Goal: Information Seeking & Learning: Learn about a topic

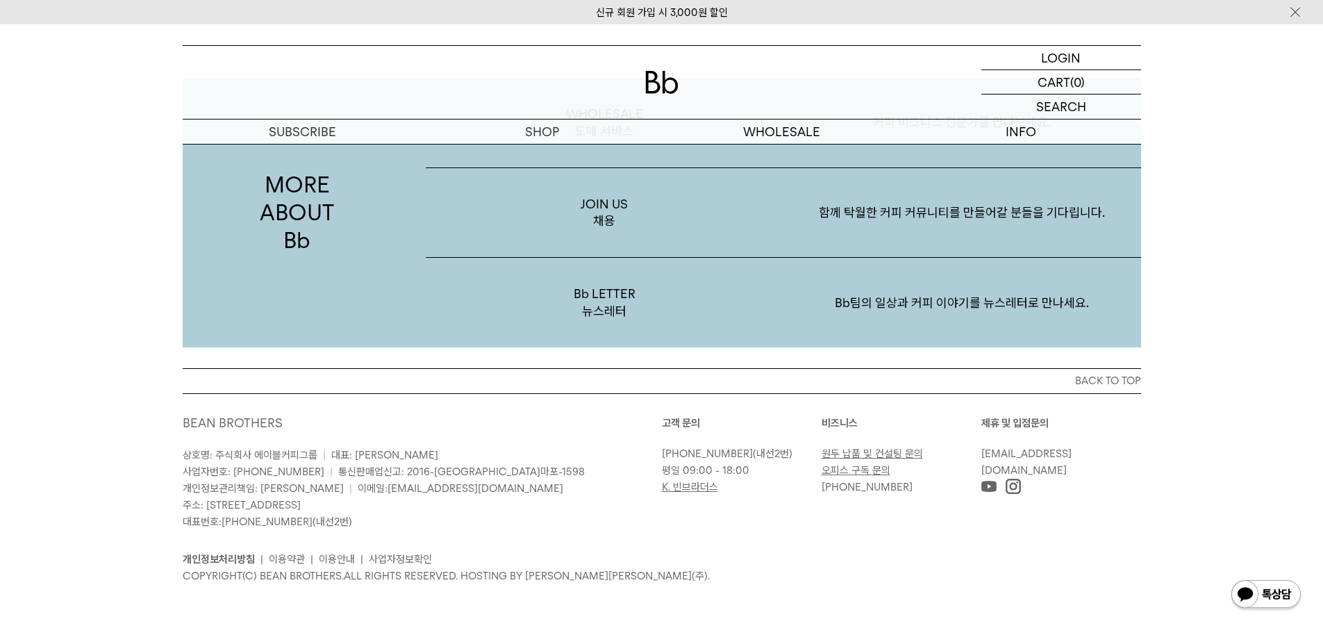
scroll to position [2499, 0]
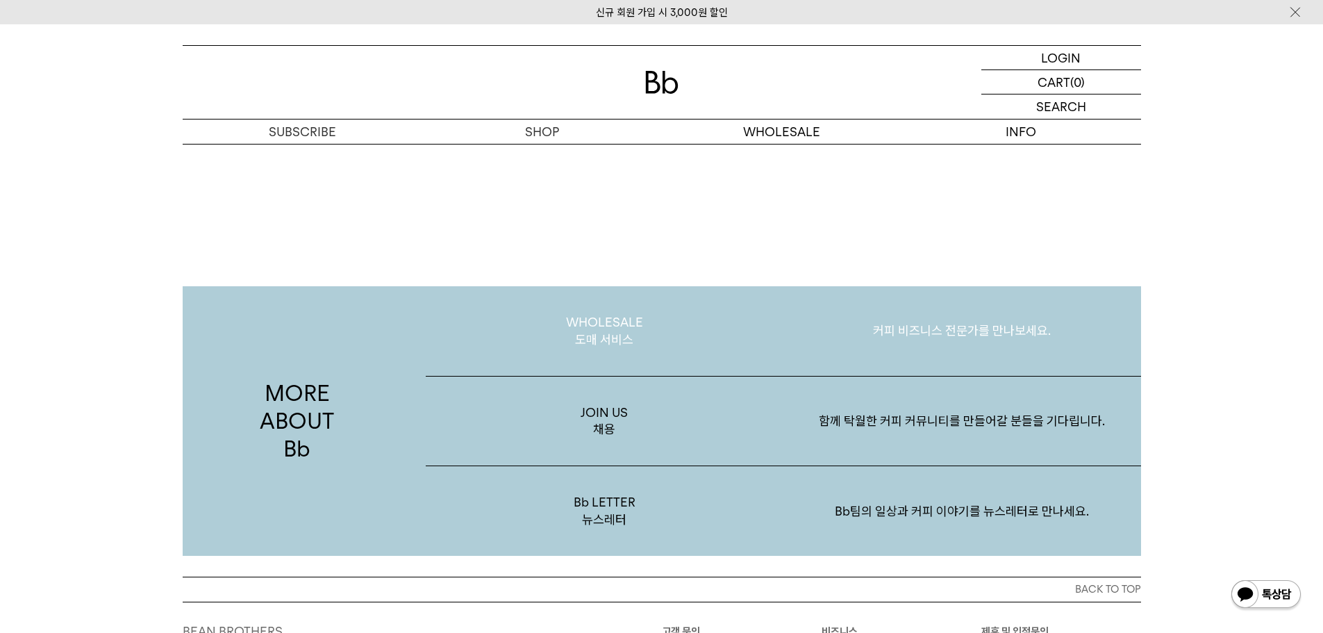
click at [609, 333] on p "WHOLESALE 도매 서비스" at bounding box center [605, 331] width 358 height 90
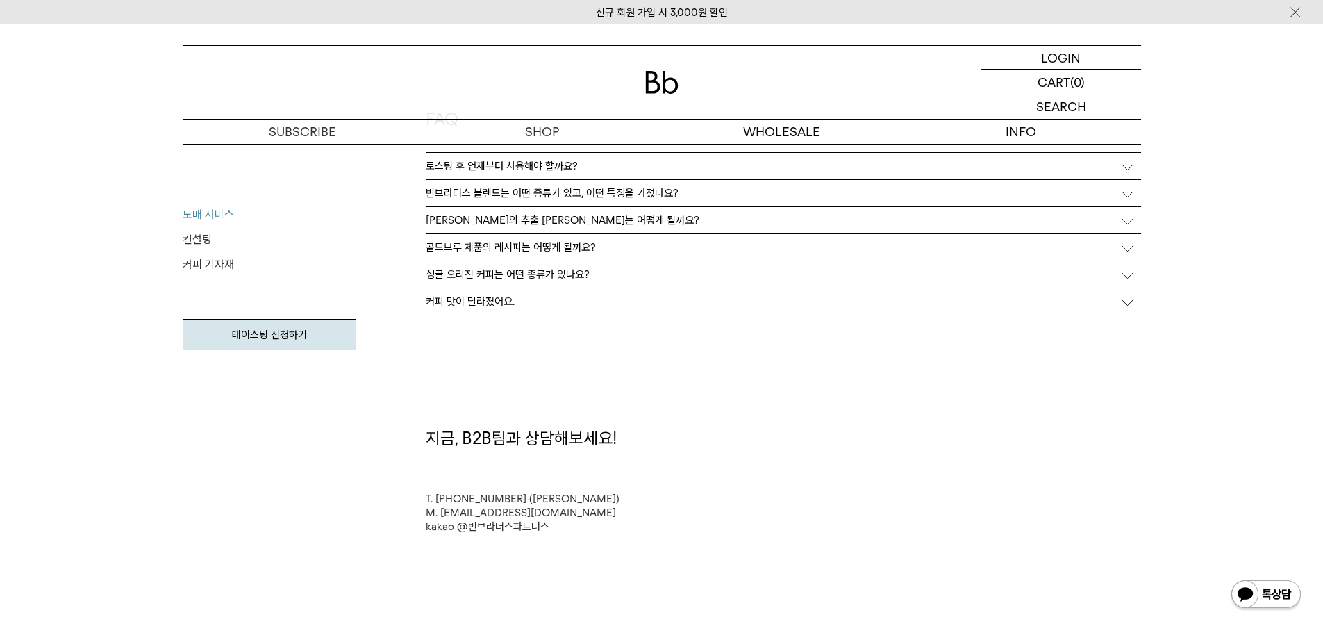
scroll to position [3749, 0]
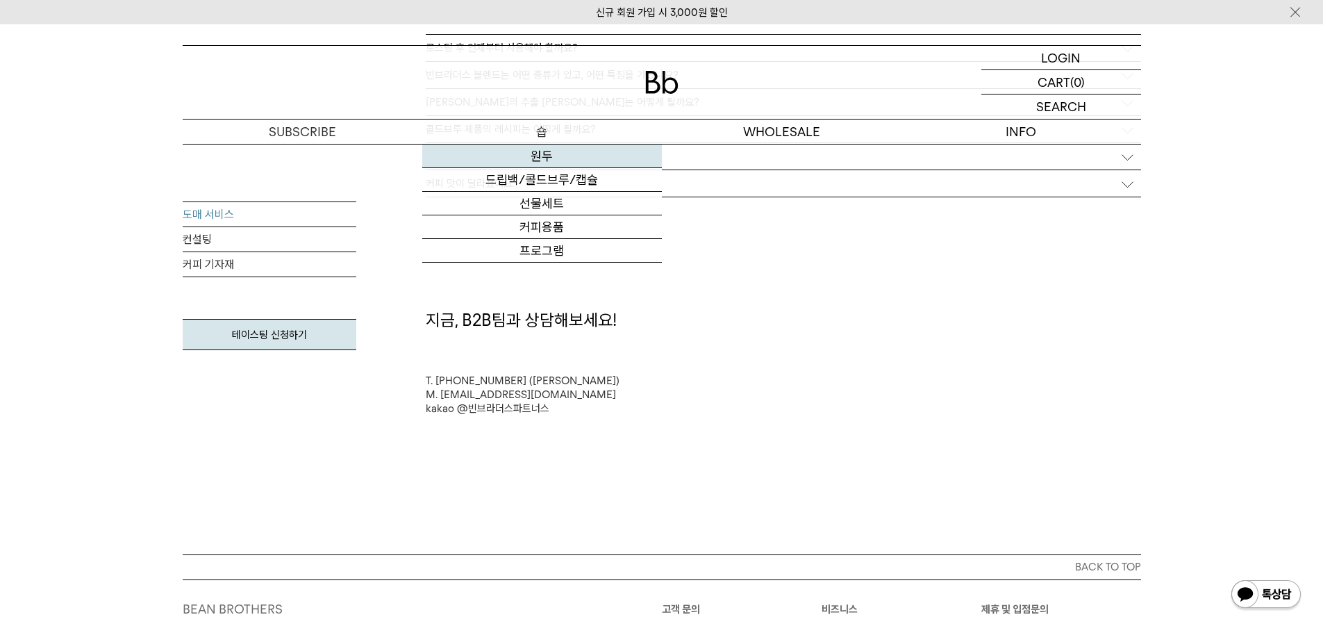
drag, startPoint x: 548, startPoint y: 160, endPoint x: 573, endPoint y: 182, distance: 34.0
click at [548, 159] on link "원두" at bounding box center [542, 156] width 240 height 24
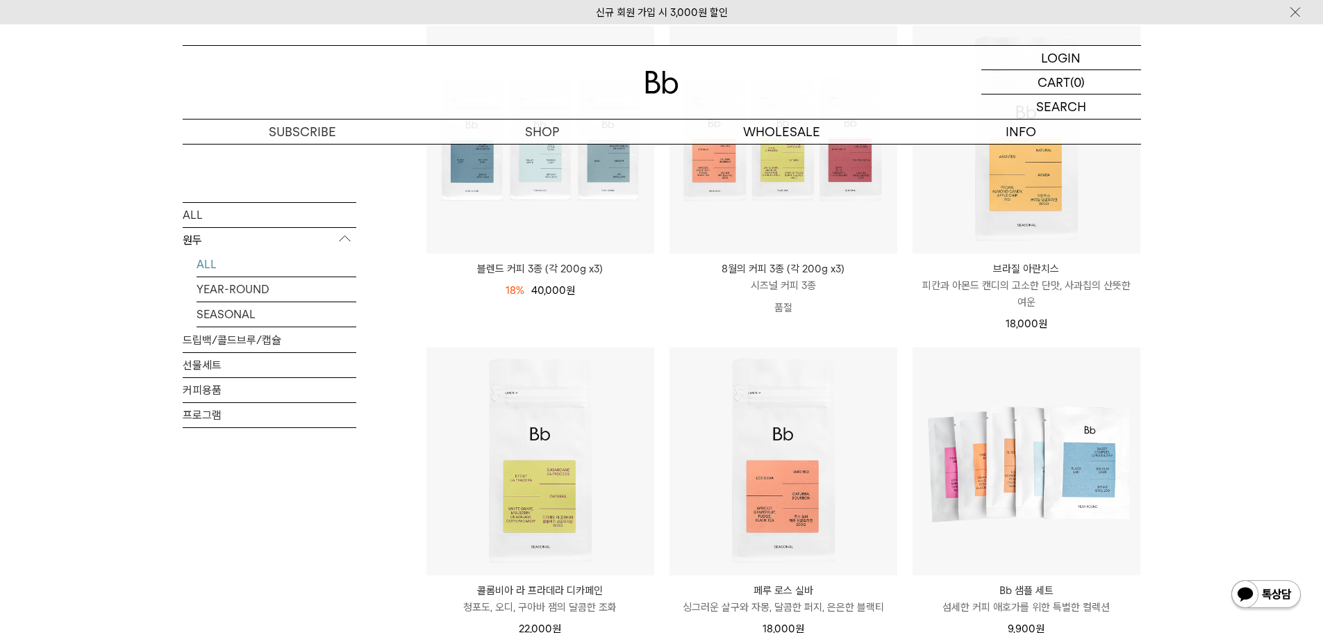
scroll to position [278, 0]
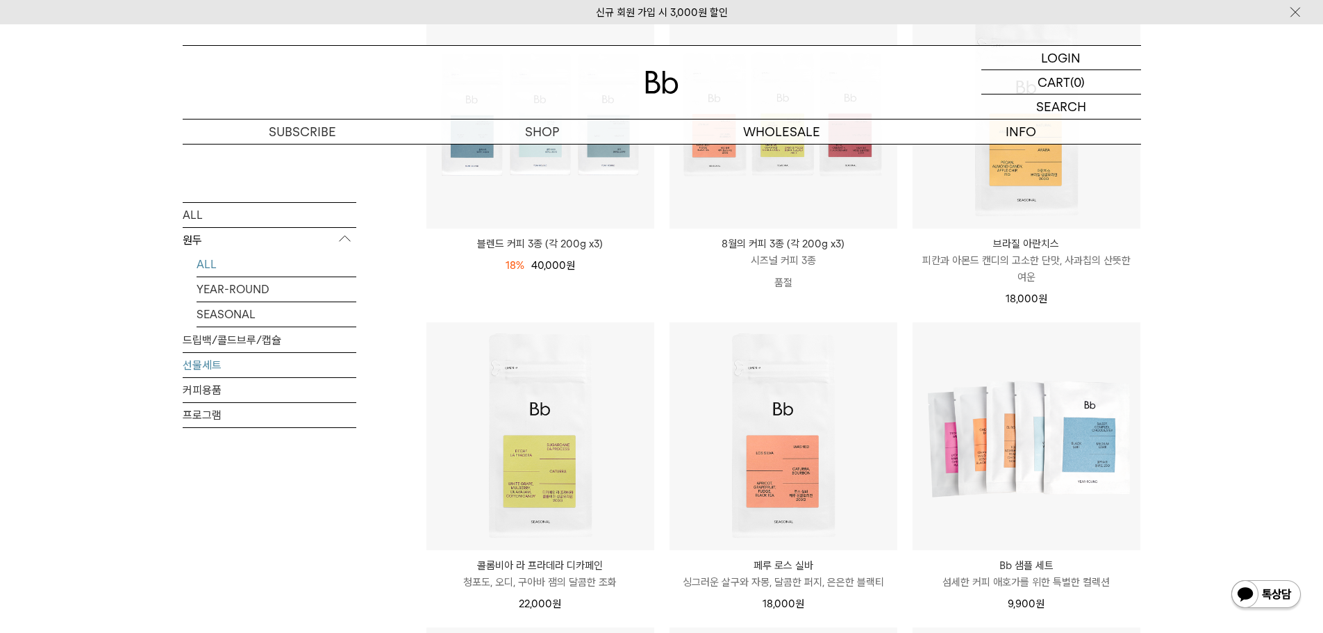
click at [217, 361] on link "선물세트" at bounding box center [270, 364] width 174 height 24
click at [202, 362] on link "선물세트" at bounding box center [270, 364] width 174 height 24
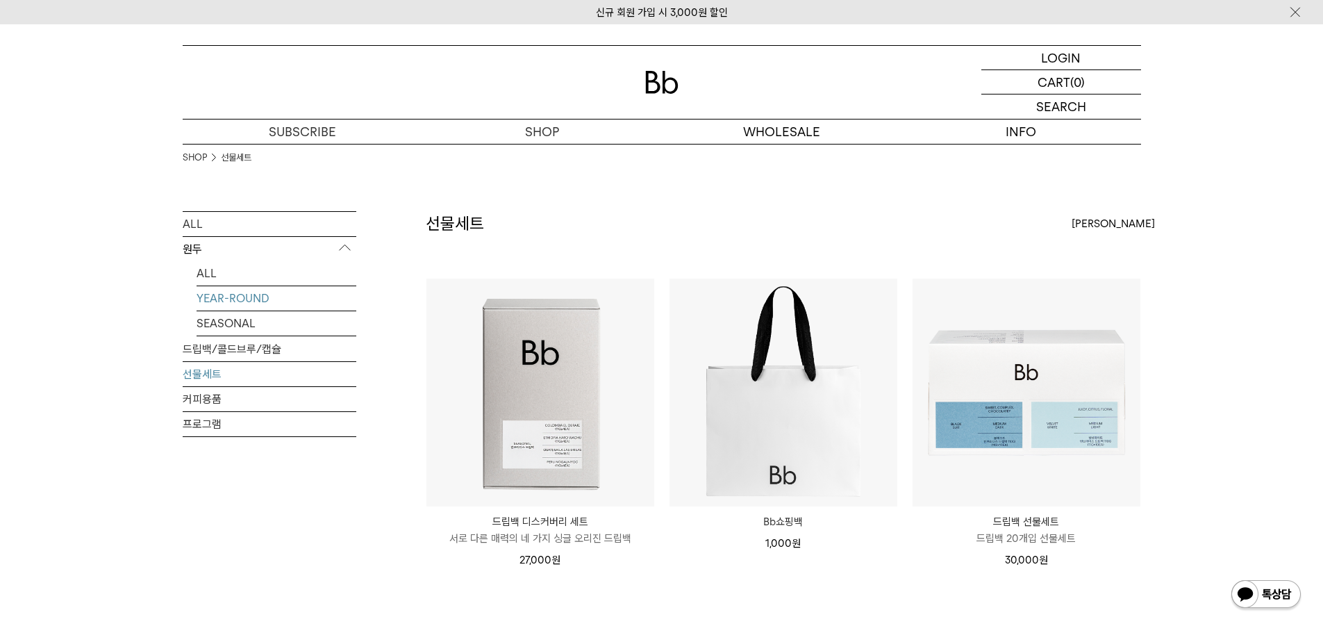
click at [237, 302] on link "YEAR-ROUND" at bounding box center [276, 298] width 160 height 24
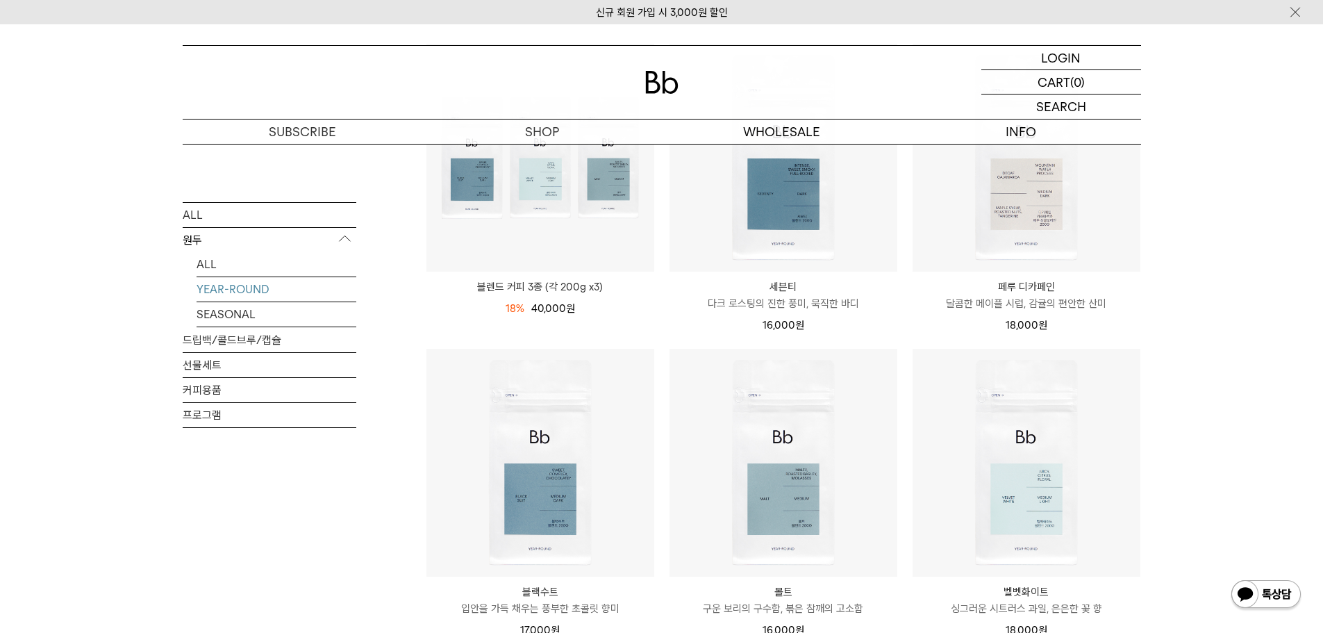
scroll to position [347, 0]
